Goal: Task Accomplishment & Management: Manage account settings

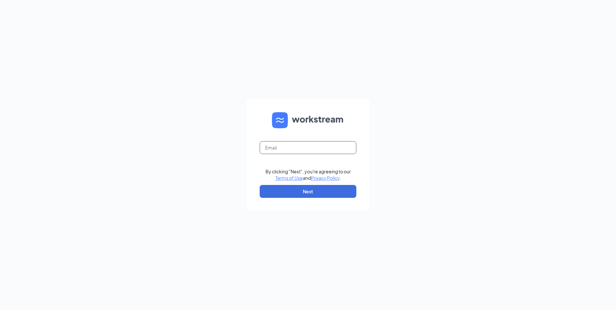
click at [320, 149] on input "text" at bounding box center [308, 147] width 97 height 13
type input "tscherer@petsuitesofamerica.com"
click at [317, 192] on button "Next" at bounding box center [308, 191] width 97 height 13
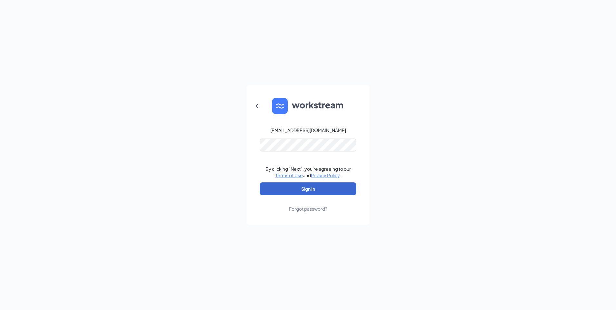
click at [317, 192] on button "Sign In" at bounding box center [308, 188] width 97 height 13
click at [325, 188] on button "Sign In" at bounding box center [308, 188] width 97 height 13
click at [307, 188] on button "Sign In" at bounding box center [308, 188] width 97 height 13
click at [315, 192] on button "Sign In" at bounding box center [308, 188] width 97 height 13
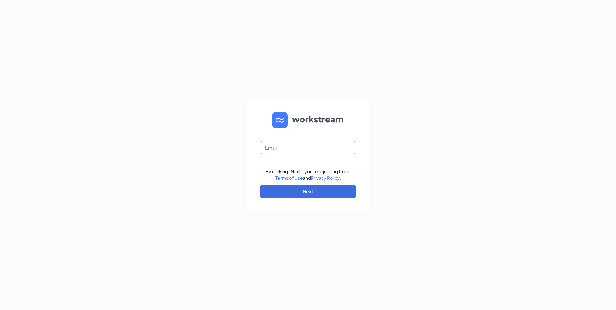
click at [281, 149] on input "text" at bounding box center [308, 147] width 97 height 13
type input "[EMAIL_ADDRESS][DOMAIN_NAME]"
click at [298, 195] on button "Next" at bounding box center [308, 191] width 97 height 13
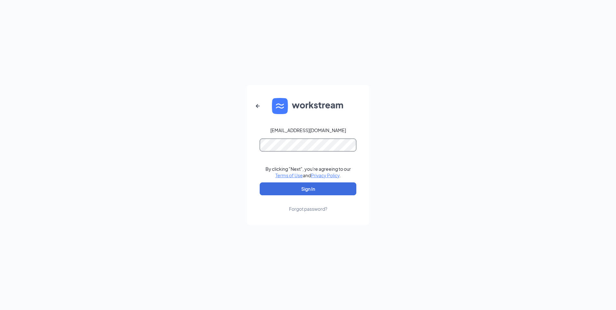
click at [244, 153] on div "[EMAIL_ADDRESS][DOMAIN_NAME] By clicking "Next", you're agreeing to our Terms o…" at bounding box center [308, 155] width 616 height 310
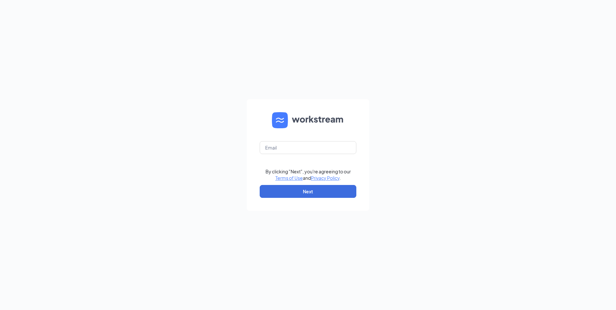
click at [330, 140] on form "By clicking "Next", you're agreeing to our Terms of Use and Privacy Policy . Ne…" at bounding box center [308, 154] width 122 height 111
click at [328, 148] on input "text" at bounding box center [308, 147] width 97 height 13
type input "westfield@petsuitesofamerica.com"
click at [308, 196] on button "Next" at bounding box center [308, 191] width 97 height 13
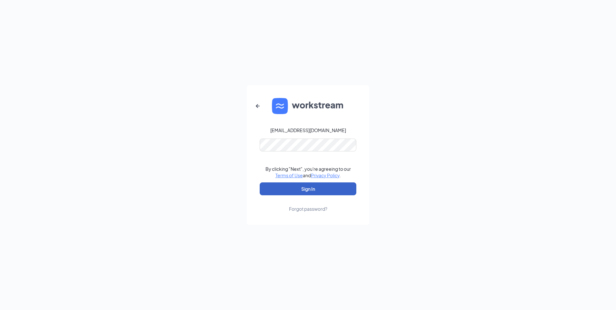
click at [321, 189] on button "Sign In" at bounding box center [308, 188] width 97 height 13
click at [168, 146] on div "westfield@petsuitesofamerica.com Credential mismatches. By clicking "Next", you…" at bounding box center [308, 155] width 616 height 310
